Goal: Feedback & Contribution: Submit feedback/report problem

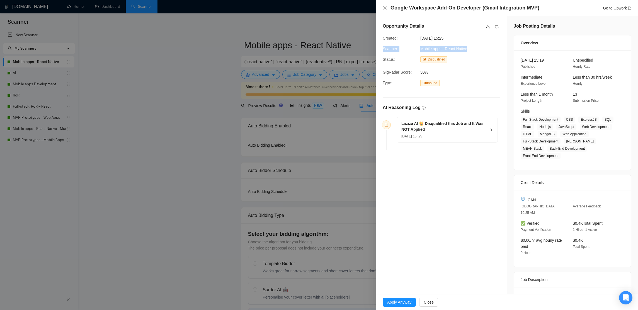
drag, startPoint x: 429, startPoint y: 47, endPoint x: 336, endPoint y: 75, distance: 97.8
click at [382, 48] on div "Scanner: Mobile apps - React Native" at bounding box center [436, 49] width 113 height 6
click at [422, 135] on span "[DATE] 15: 25" at bounding box center [411, 136] width 21 height 4
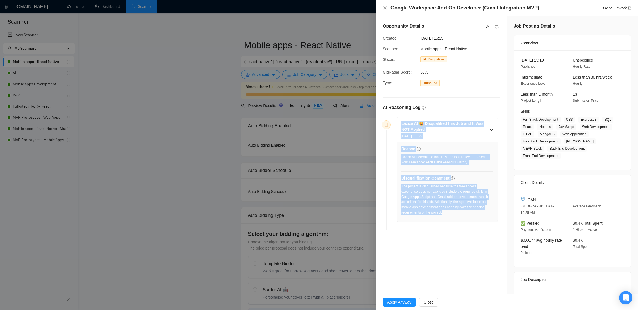
drag, startPoint x: 458, startPoint y: 207, endPoint x: 399, endPoint y: 124, distance: 102.2
click at [399, 124] on div "Laziza AI 👑 Disqualified this Job and It Was NOT Applied [DATE] 15: 25 Reason L…" at bounding box center [447, 169] width 101 height 105
copy div "Laziza AI 👑 Disqualified this Job and It Was NOT Applied [DATE] 15: 25 Reason L…"
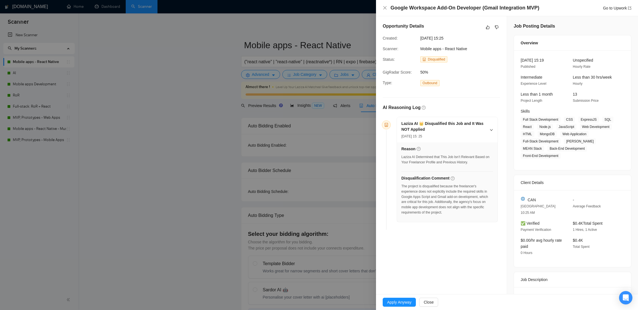
click at [614, 11] on div "Go to Upwork" at bounding box center [617, 8] width 28 height 6
click at [609, 9] on link "Go to Upwork" at bounding box center [617, 8] width 28 height 4
click at [490, 27] on button "button" at bounding box center [487, 27] width 7 height 7
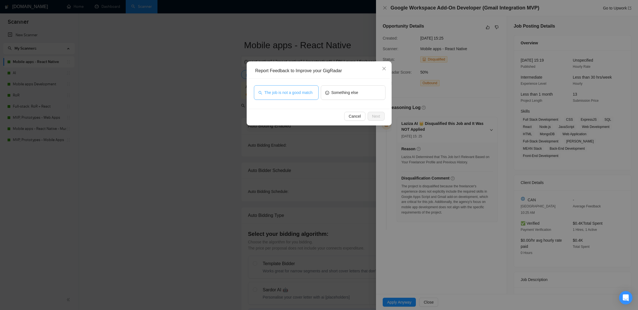
click at [302, 89] on span "The job is not a good match" at bounding box center [288, 92] width 48 height 6
click at [375, 115] on span "Next" at bounding box center [376, 116] width 8 height 6
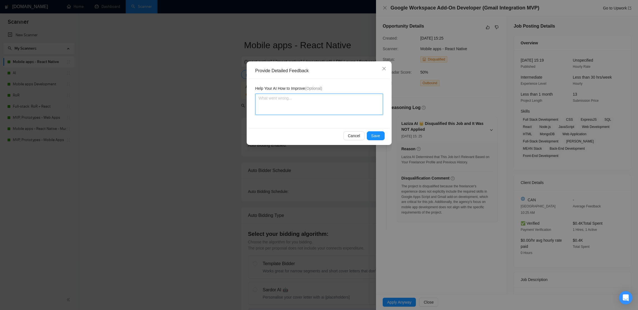
click at [296, 104] on textarea at bounding box center [319, 104] width 128 height 21
paste textarea "The project is correctly disqualified for the React Native scanner, as it focus…"
type textarea "The project is correctly disqualified for the React Native scanner, as it focus…"
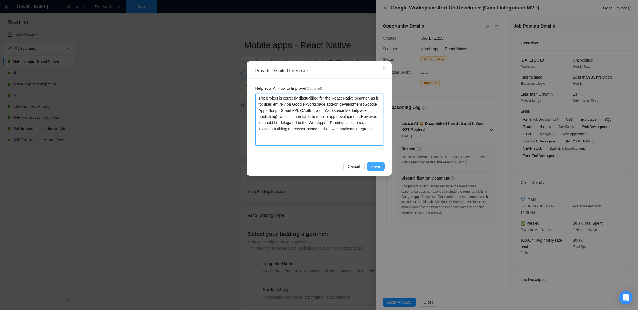
type textarea "The project is correctly disqualified for the React Native scanner, as it focus…"
click at [376, 166] on span "Save" at bounding box center [375, 166] width 9 height 6
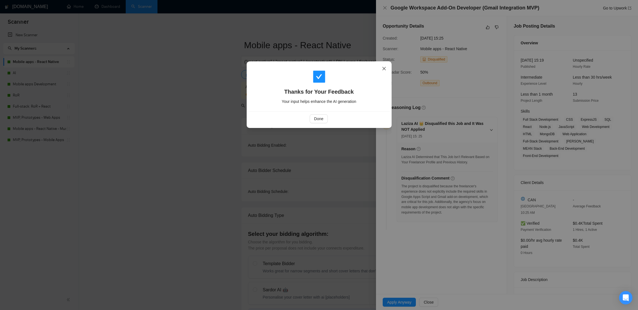
drag, startPoint x: 386, startPoint y: 69, endPoint x: 324, endPoint y: 27, distance: 74.4
click at [385, 69] on icon "close" at bounding box center [384, 68] width 4 height 4
